Goal: Transaction & Acquisition: Obtain resource

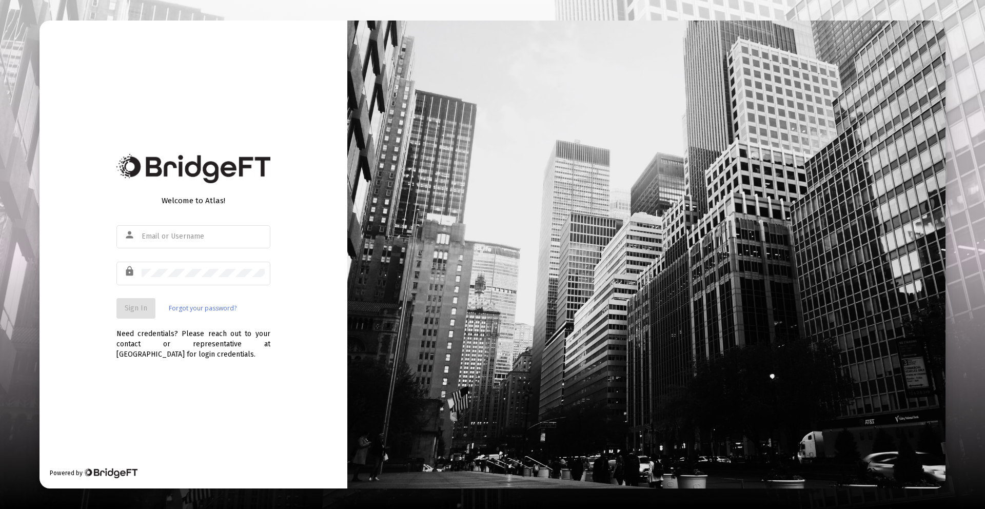
type input "[PERSON_NAME][EMAIL_ADDRESS][DOMAIN_NAME]"
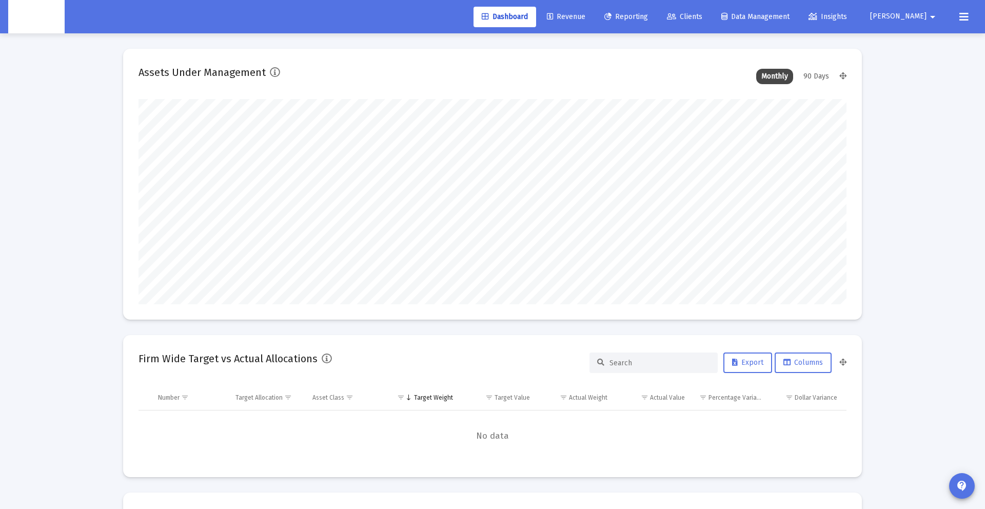
scroll to position [205, 708]
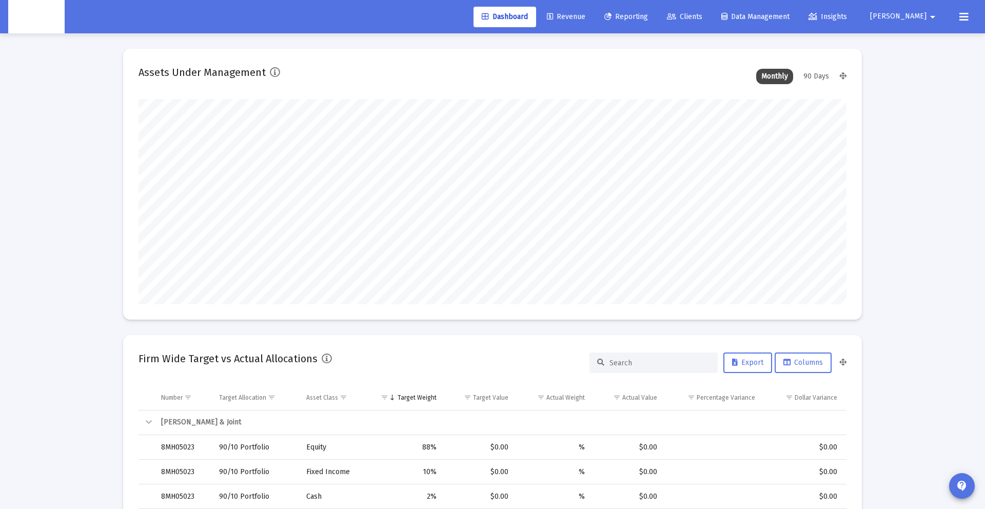
type input "[DATE]"
click at [906, 10] on button "[PERSON_NAME] arrow_drop_down" at bounding box center [904, 16] width 93 height 21
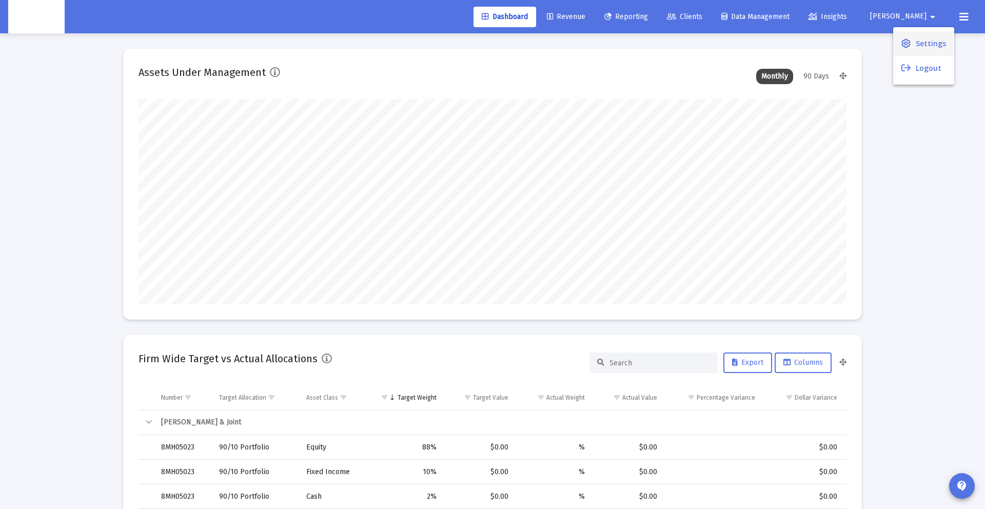
click at [897, 43] on link "Settings" at bounding box center [923, 43] width 61 height 25
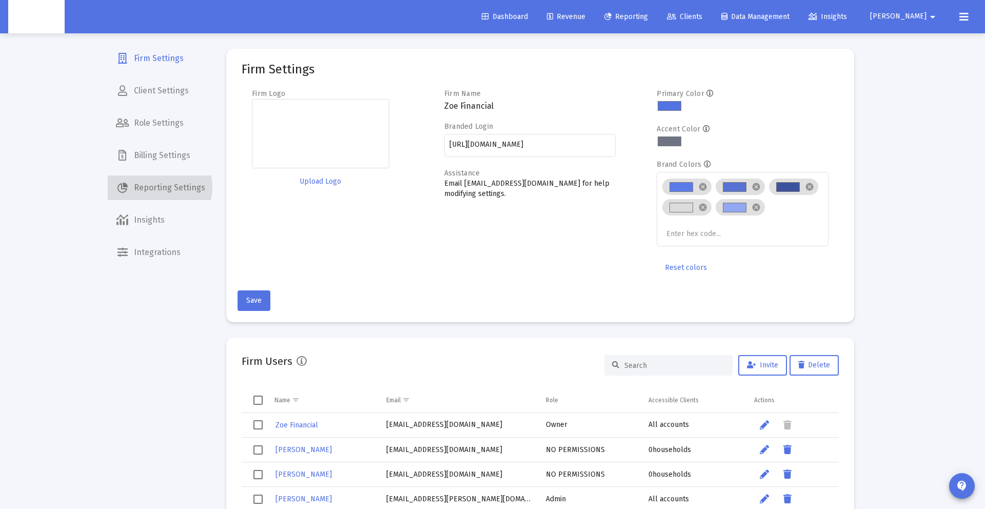
click at [159, 187] on span "Reporting Settings" at bounding box center [161, 187] width 106 height 25
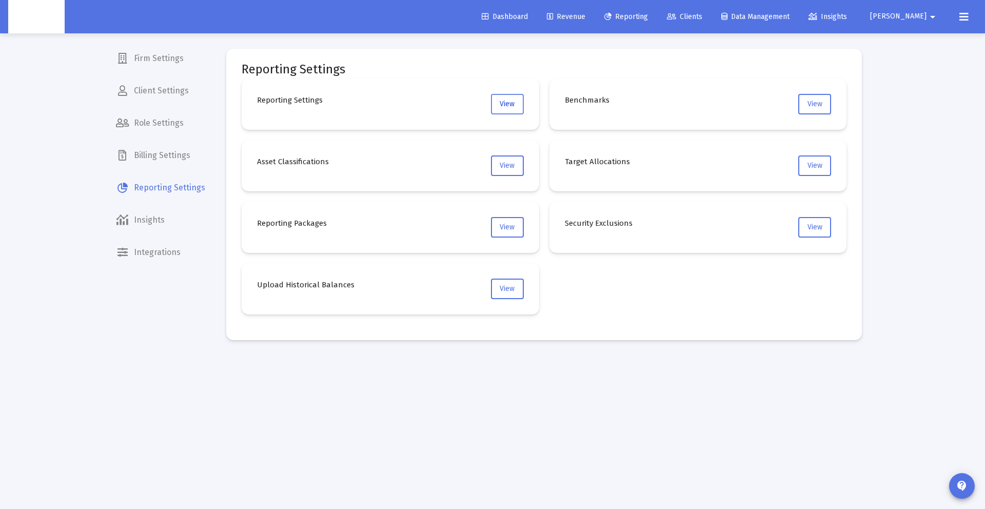
click at [513, 107] on span "View" at bounding box center [507, 104] width 15 height 9
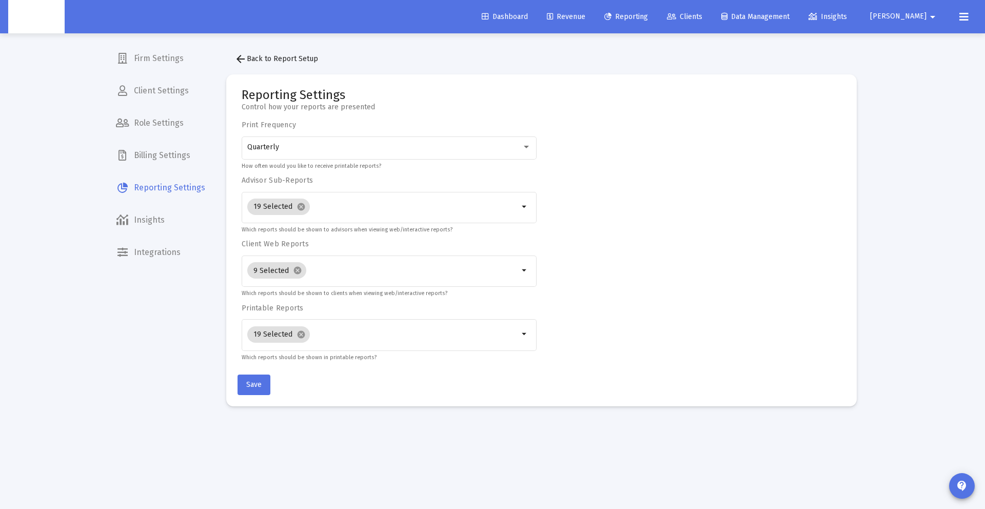
click at [656, 22] on link "Reporting" at bounding box center [626, 17] width 60 height 21
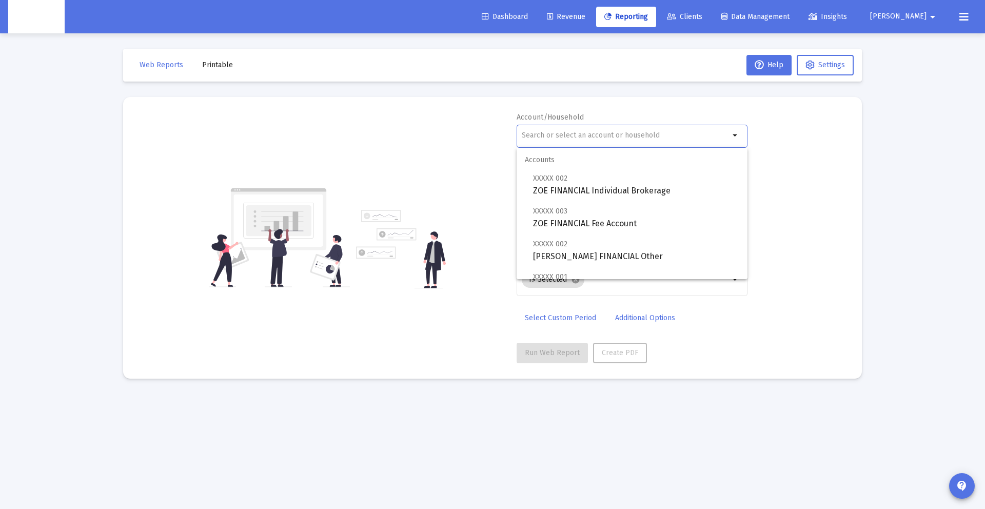
click at [575, 131] on input "text" at bounding box center [626, 135] width 208 height 8
paste input "8MS05015"
type input "8MS05015"
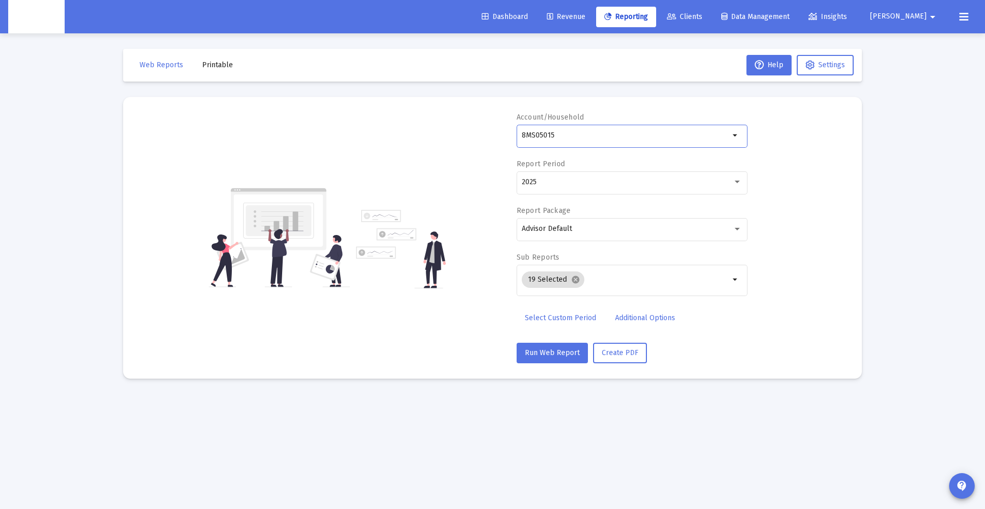
drag, startPoint x: 569, startPoint y: 133, endPoint x: 448, endPoint y: 125, distance: 120.9
click at [448, 125] on div "Account/Household 8MS05015 arrow_drop_down Report Period 2025 Report Package Ad…" at bounding box center [492, 237] width 708 height 251
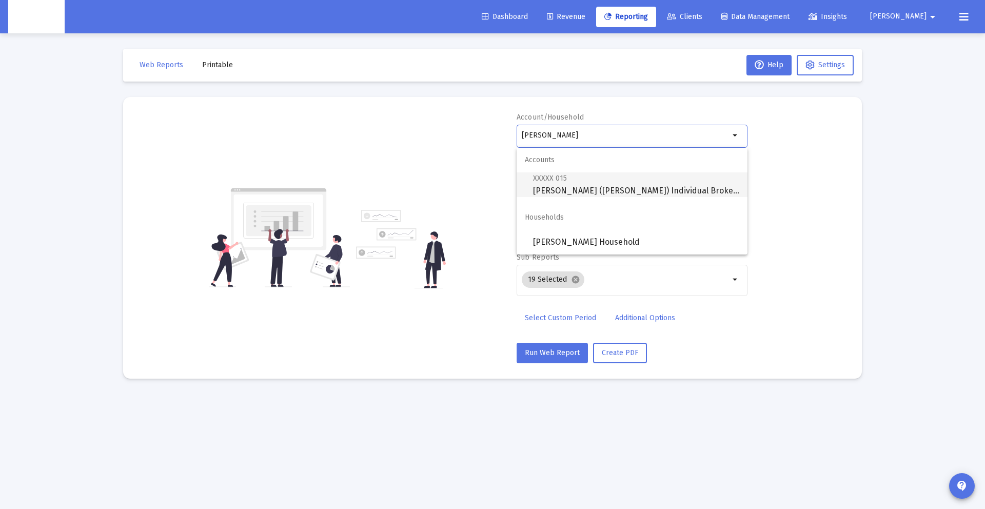
click at [638, 188] on span "XXXXX 015 [PERSON_NAME] ([PERSON_NAME]) Individual Brokerage" at bounding box center [636, 184] width 206 height 25
type input "[PERSON_NAME] ([PERSON_NAME]) Individual Brokerage"
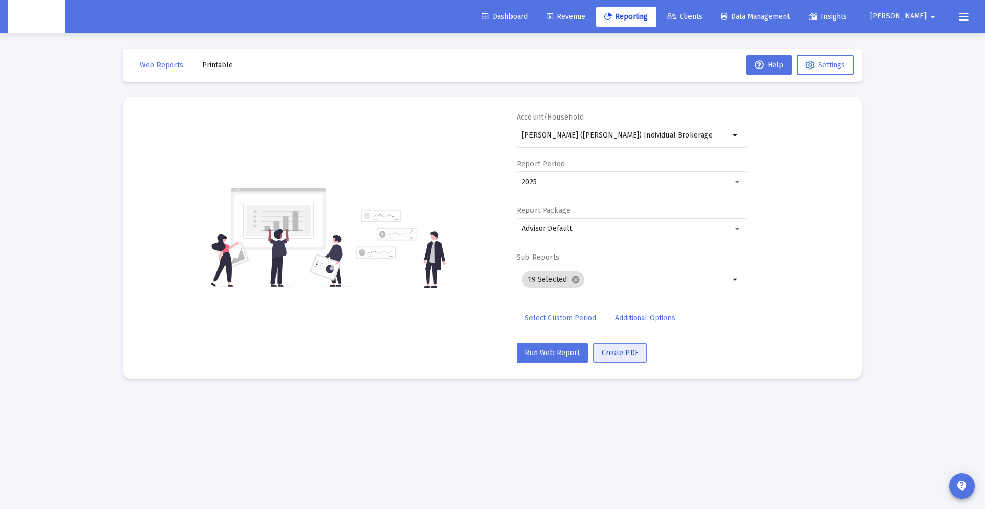
click at [615, 347] on button "Create PDF" at bounding box center [620, 353] width 54 height 21
click at [221, 67] on span "Printable" at bounding box center [217, 65] width 31 height 9
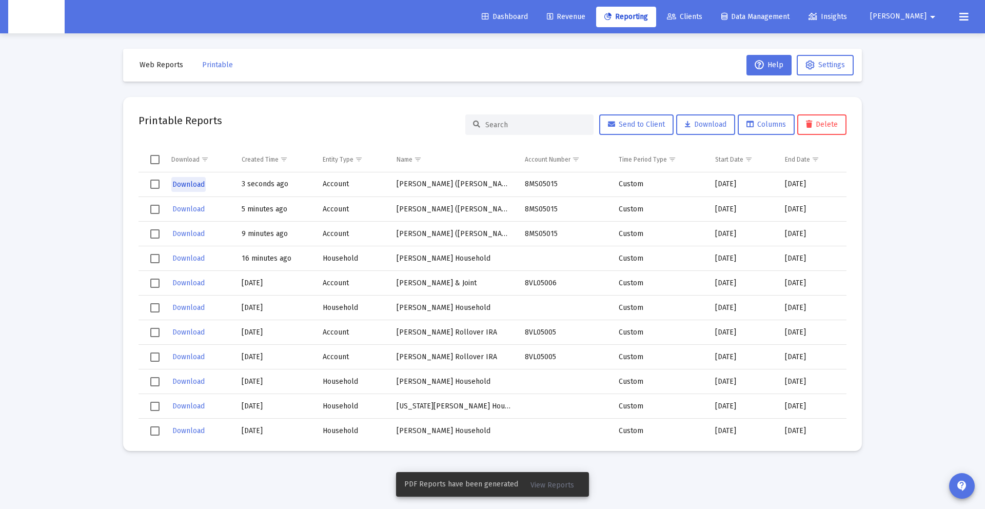
click at [181, 187] on span "Download" at bounding box center [188, 184] width 32 height 9
